Goal: Task Accomplishment & Management: Use online tool/utility

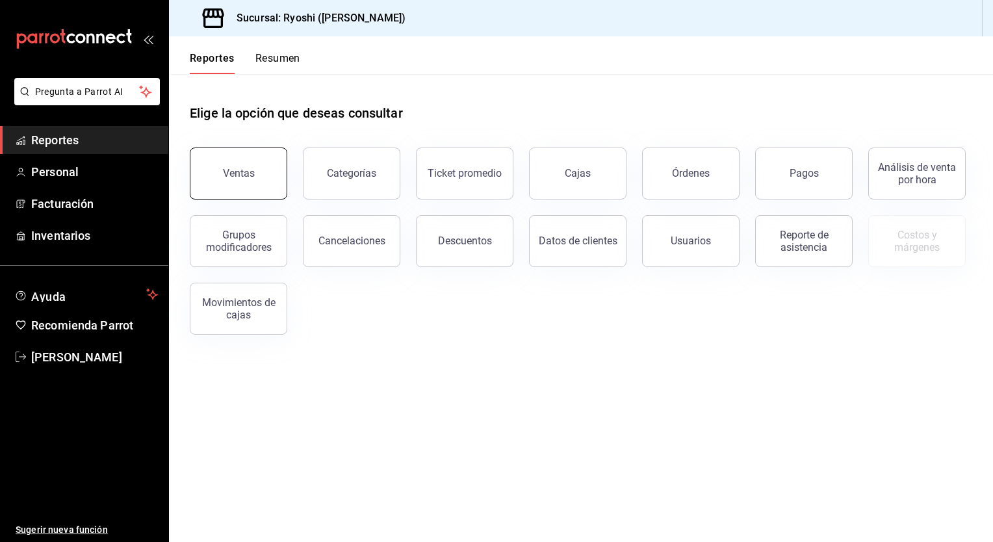
click at [252, 163] on button "Ventas" at bounding box center [238, 174] width 97 height 52
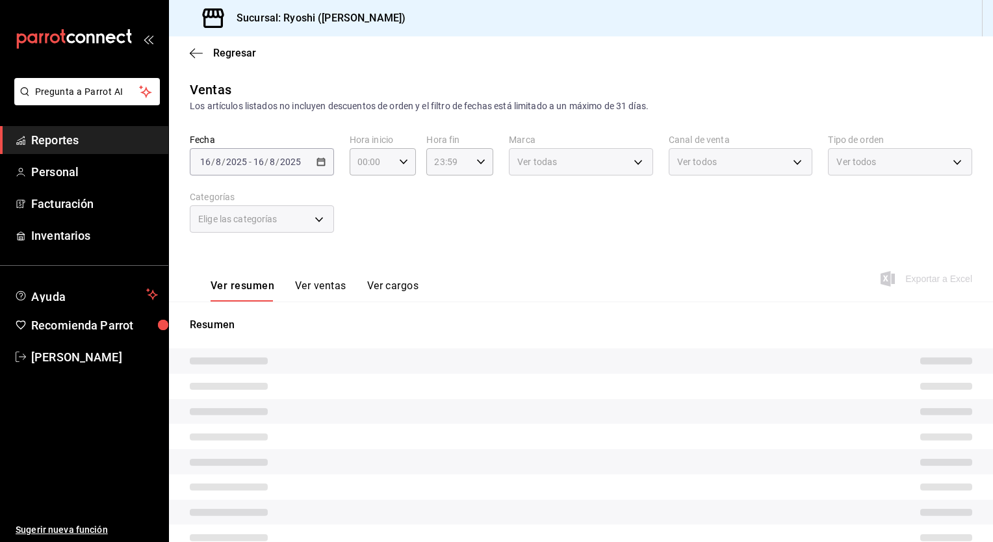
type input "05:00"
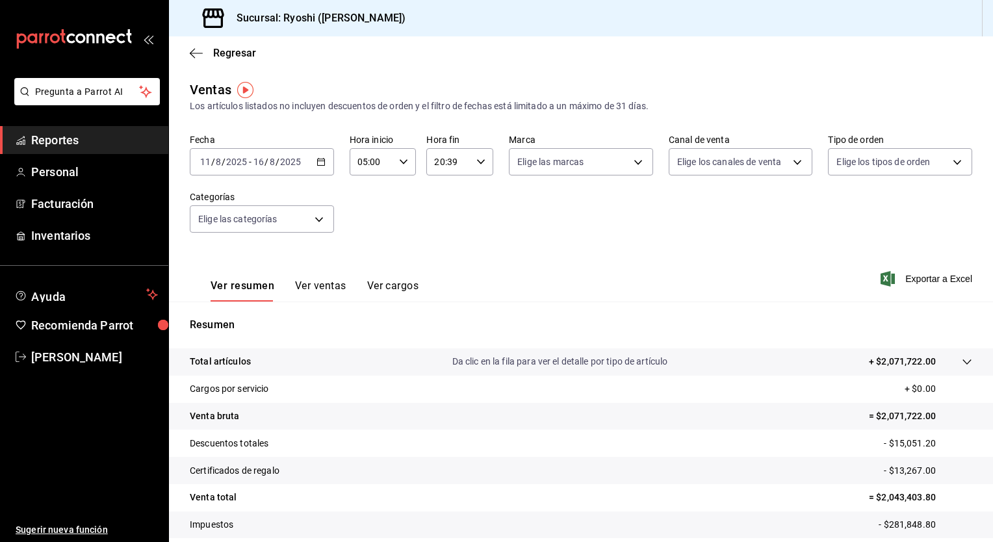
click at [320, 163] on icon "button" at bounding box center [321, 161] width 9 height 9
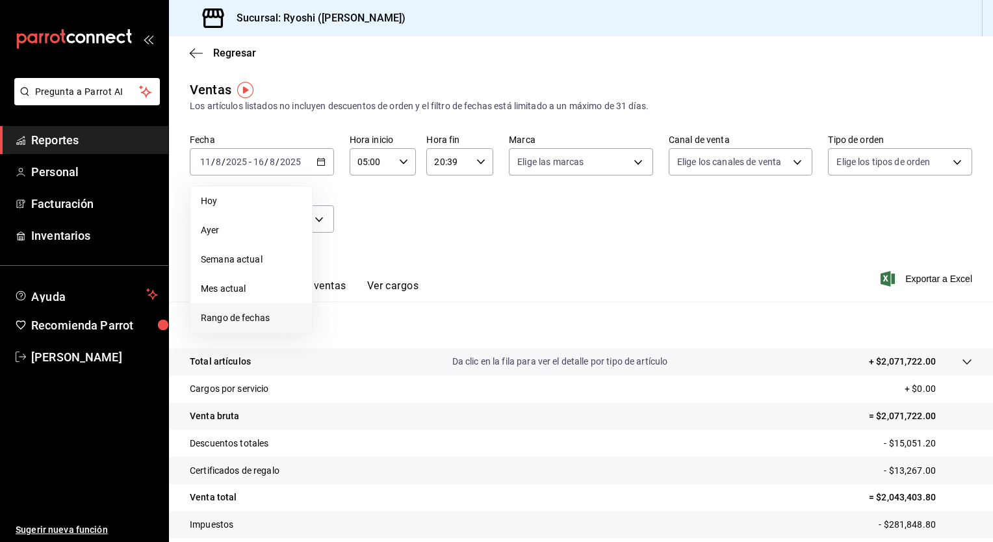
click at [252, 315] on span "Rango de fechas" at bounding box center [251, 318] width 101 height 14
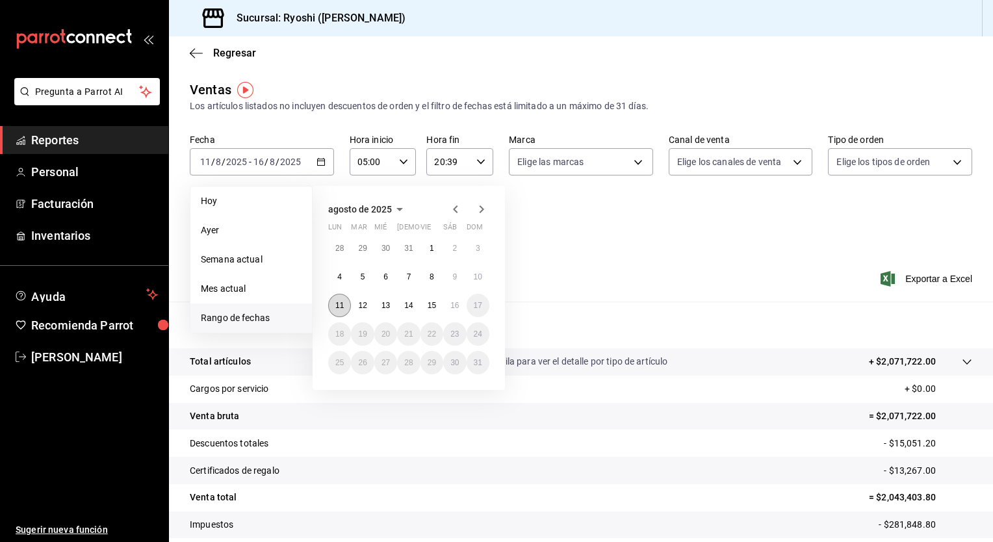
click at [335, 309] on button "11" at bounding box center [339, 305] width 23 height 23
click at [453, 309] on button "16" at bounding box center [454, 305] width 23 height 23
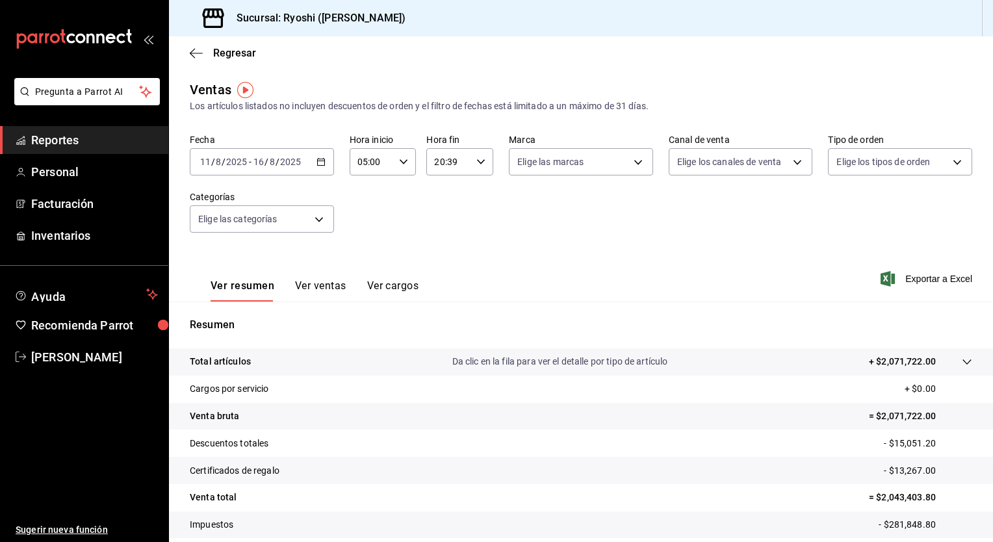
click at [474, 155] on div "20:39 Hora fin" at bounding box center [459, 161] width 67 height 27
click at [443, 252] on span "22" at bounding box center [440, 247] width 12 height 10
type input "22:39"
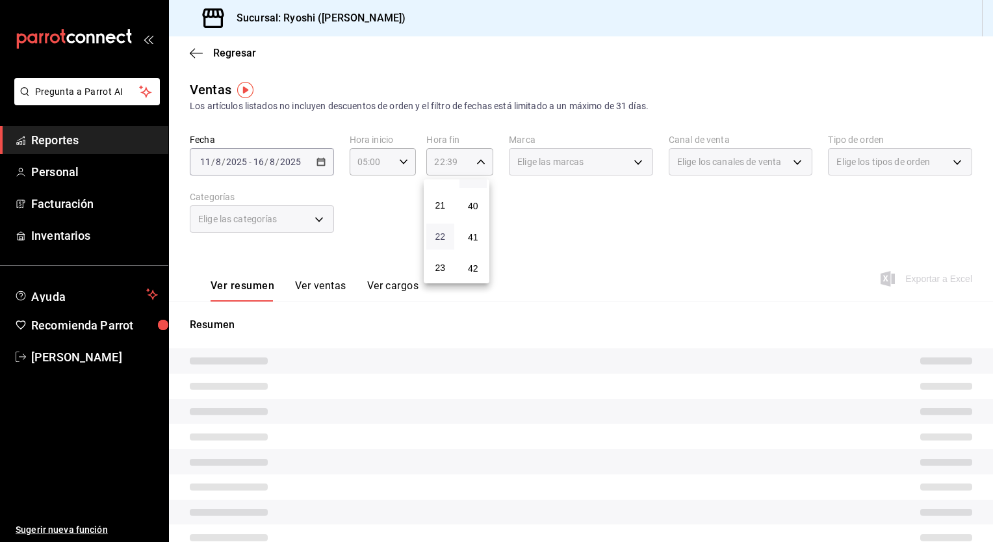
scroll to position [657, 0]
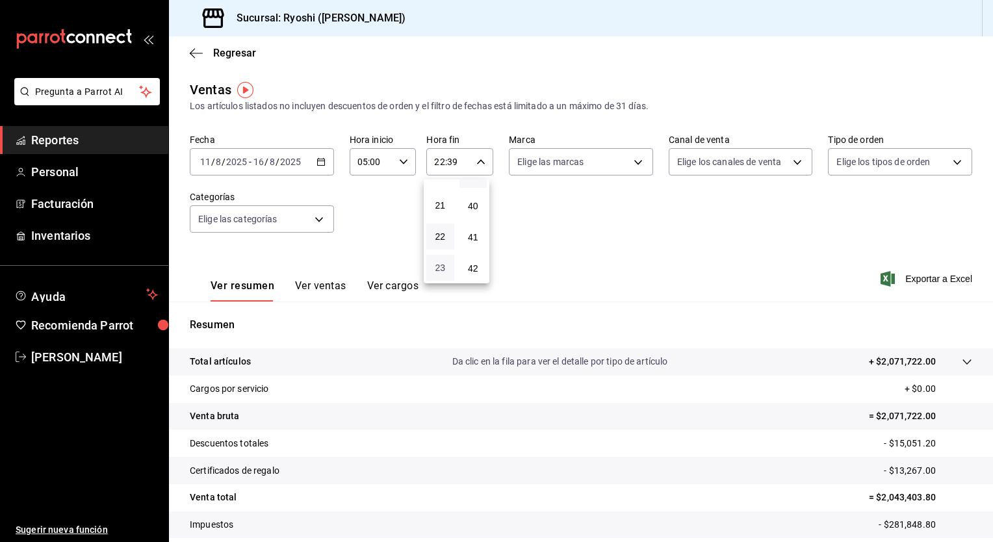
click at [445, 272] on span "23" at bounding box center [440, 268] width 12 height 10
type input "23:39"
click at [585, 254] on div at bounding box center [496, 271] width 993 height 542
click at [333, 300] on div "Ventas Los artículos listados no incluyen descuentos de orden y el filtro de fe…" at bounding box center [581, 341] width 824 height 522
click at [335, 297] on button "Ver ventas" at bounding box center [320, 290] width 51 height 22
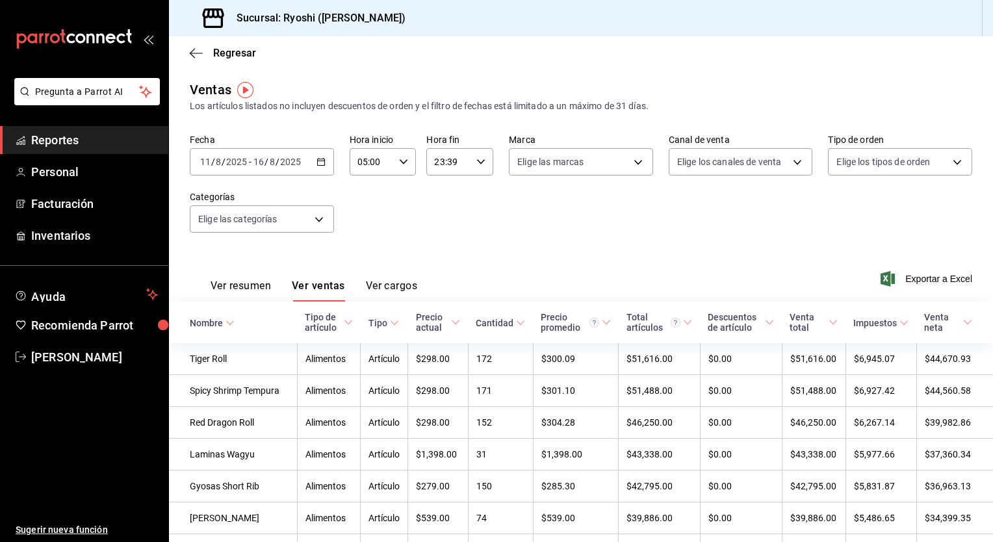
click at [231, 294] on button "Ver resumen" at bounding box center [241, 290] width 60 height 22
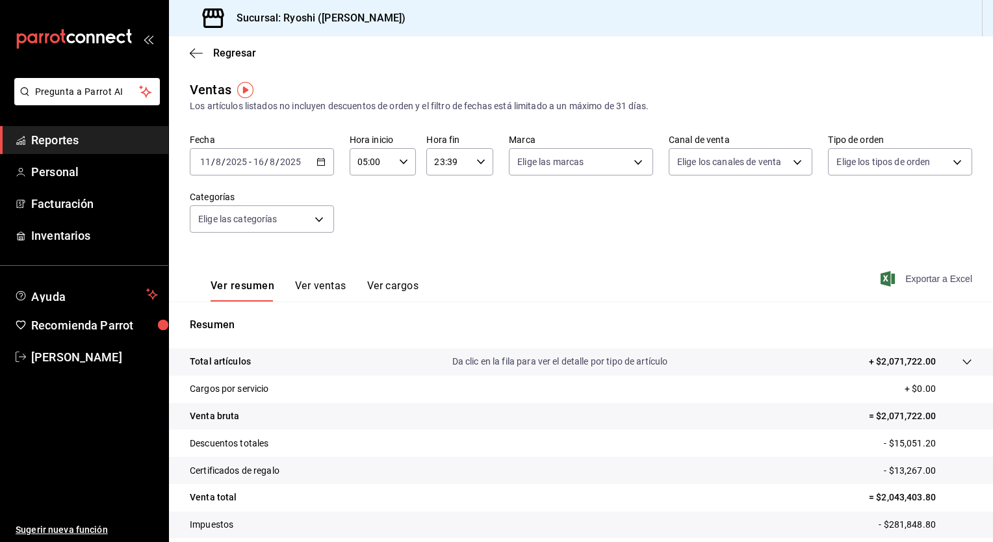
click at [926, 282] on span "Exportar a Excel" at bounding box center [927, 279] width 89 height 16
